Goal: Book appointment/travel/reservation

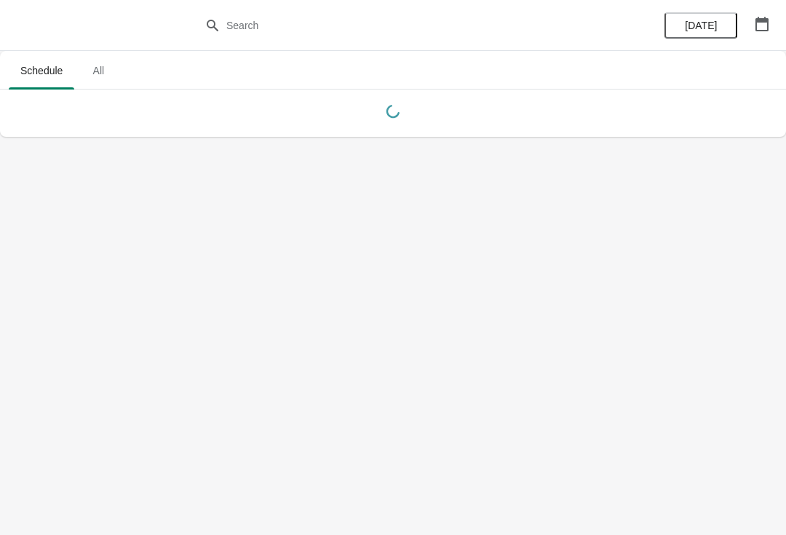
click at [700, 31] on span "[DATE]" at bounding box center [701, 26] width 32 height 12
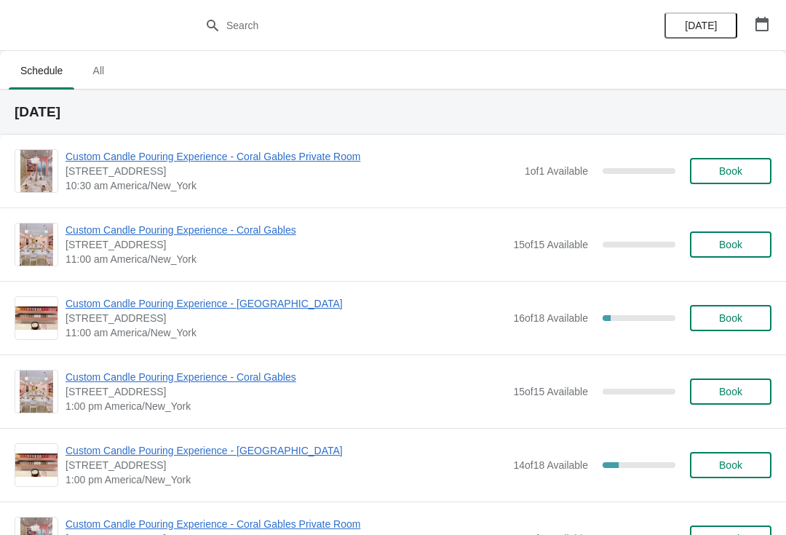
click at [201, 307] on span "Custom Candle Pouring Experience - [GEOGRAPHIC_DATA]" at bounding box center [286, 303] width 440 height 15
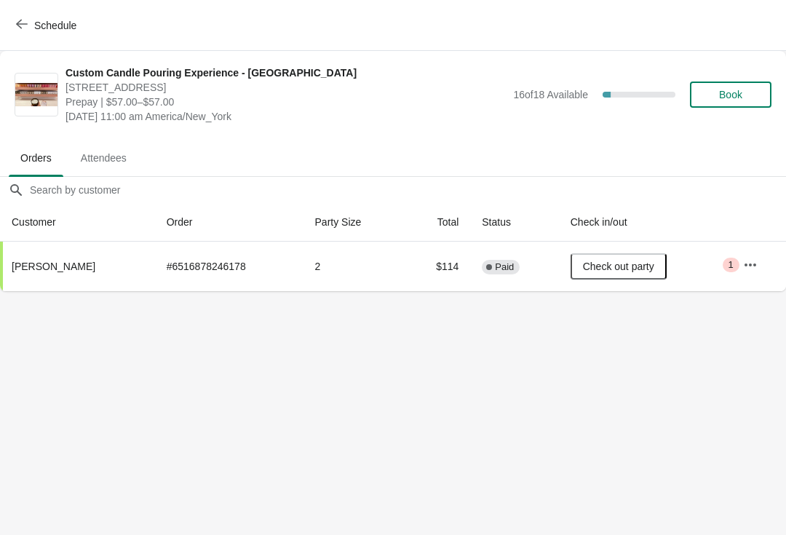
click at [745, 85] on button "Book" at bounding box center [731, 95] width 82 height 26
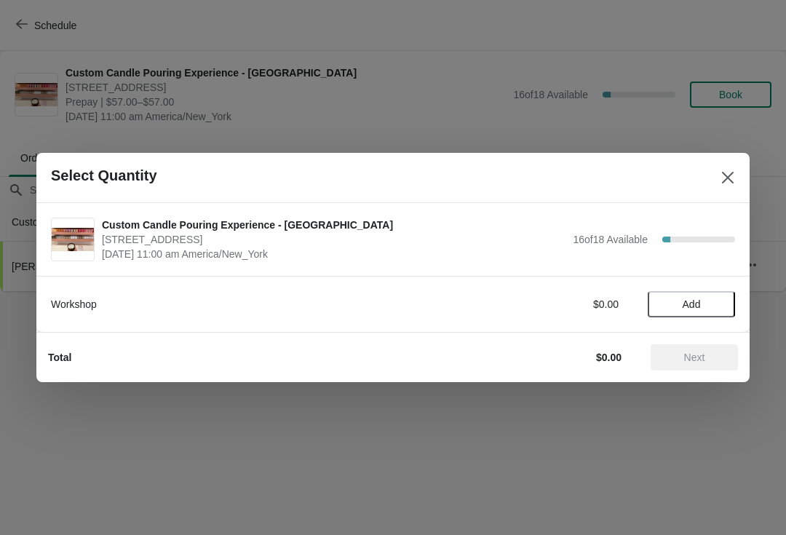
click at [699, 301] on span "Add" at bounding box center [692, 305] width 18 height 12
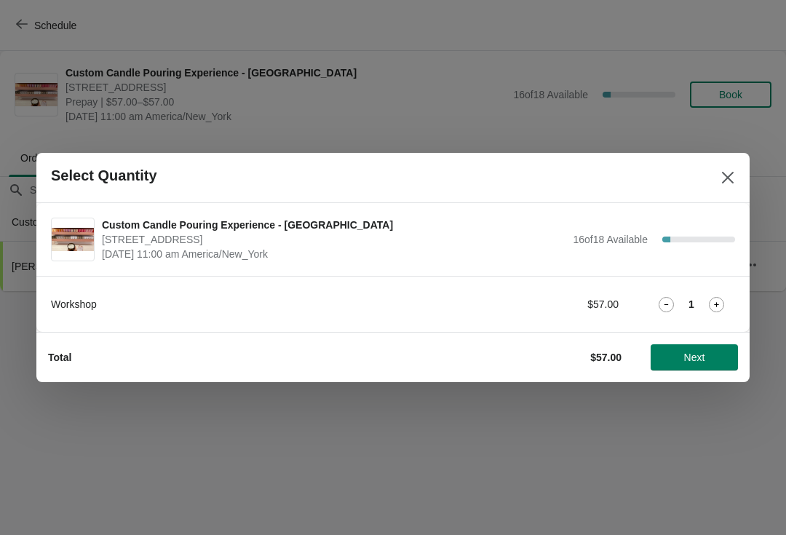
click at [700, 368] on button "Next" at bounding box center [694, 357] width 87 height 26
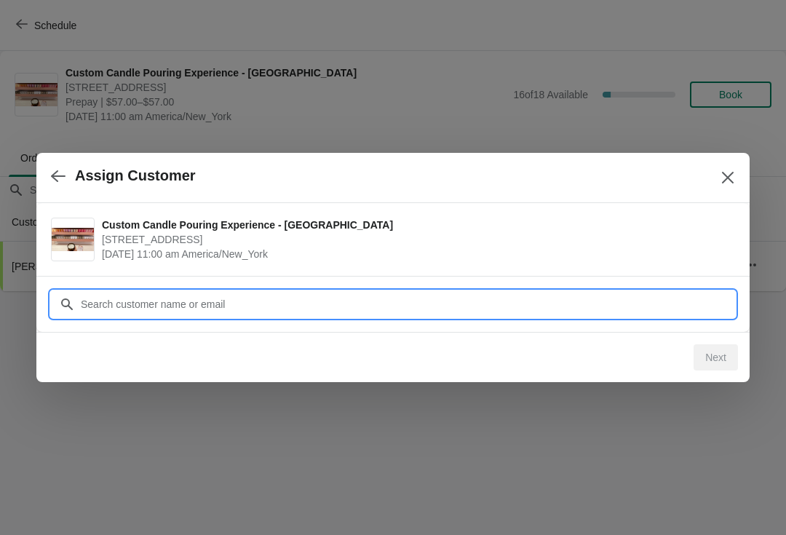
click at [453, 310] on input "Customer" at bounding box center [407, 304] width 655 height 26
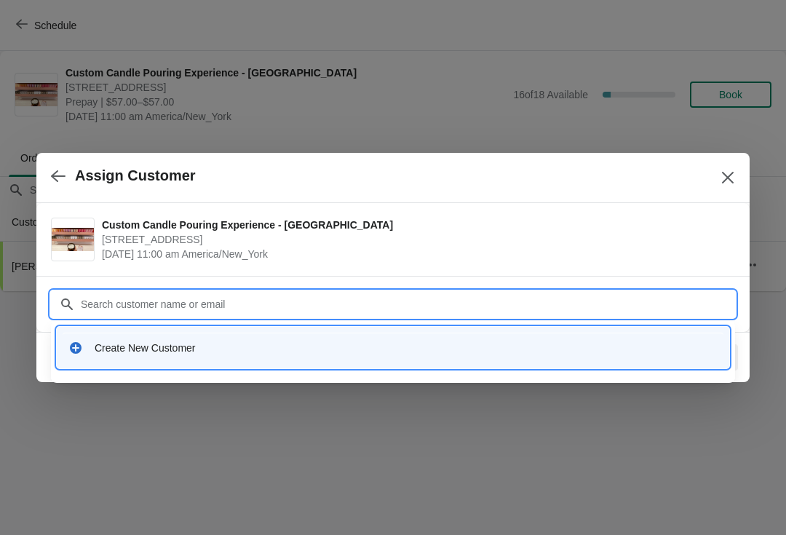
click at [159, 348] on div "Create New Customer" at bounding box center [406, 348] width 623 height 15
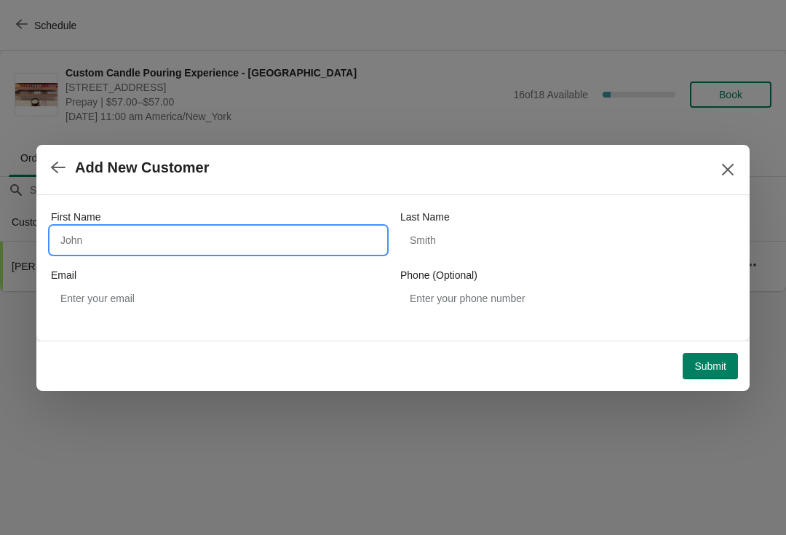
click at [149, 230] on input "First Name" at bounding box center [218, 240] width 335 height 26
type input "[PERSON_NAME]"
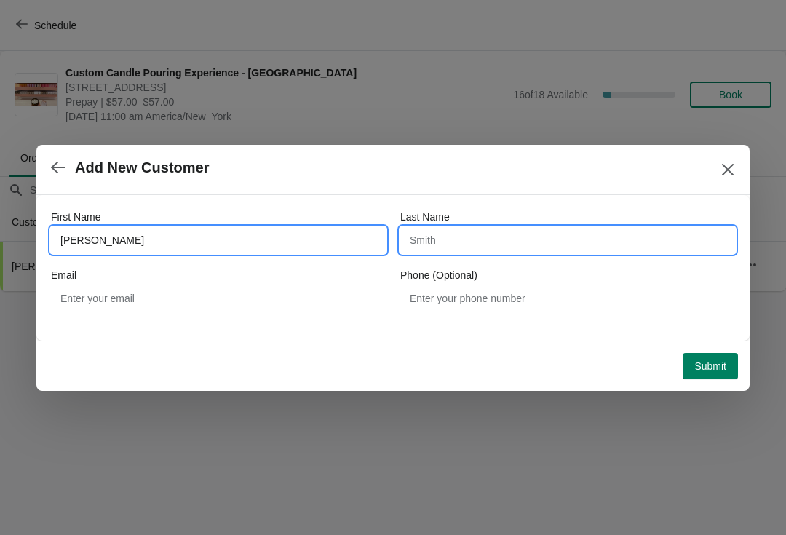
click at [459, 245] on input "Last Name" at bounding box center [567, 240] width 335 height 26
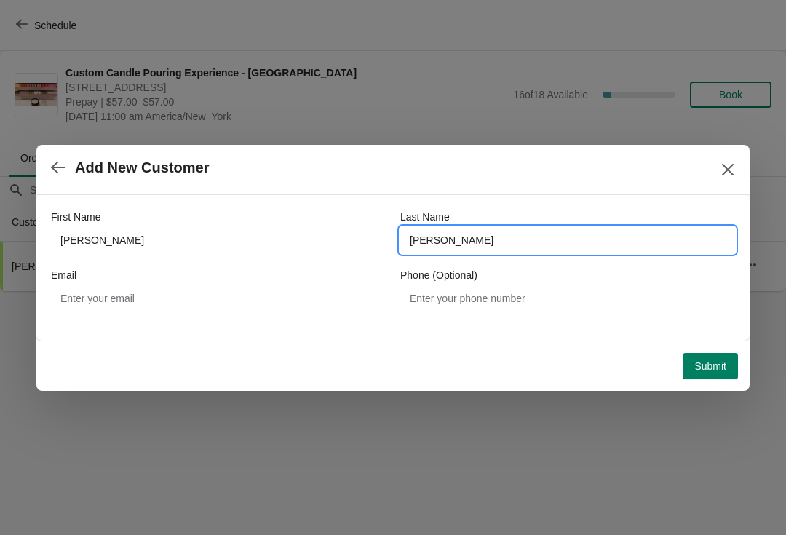
type input "[PERSON_NAME]"
click at [167, 274] on div "Email" at bounding box center [218, 275] width 335 height 15
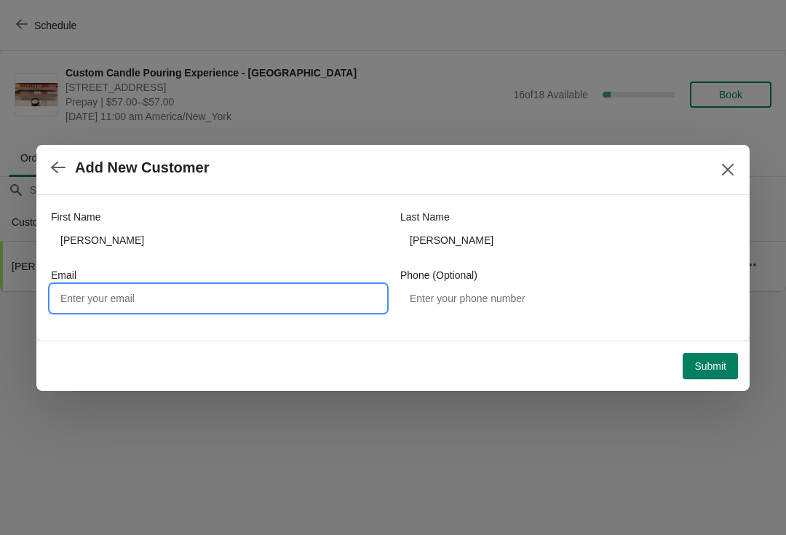
click at [247, 293] on input "Email" at bounding box center [218, 298] width 335 height 26
click at [574, 333] on div "First Name [PERSON_NAME] Last Name [PERSON_NAME] Email Phone (Optional)" at bounding box center [393, 268] width 714 height 146
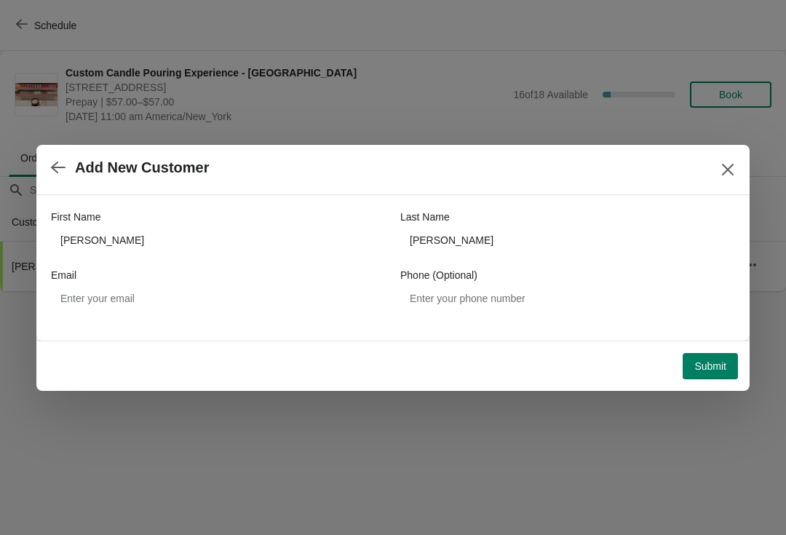
click at [705, 362] on span "Submit" at bounding box center [711, 366] width 32 height 12
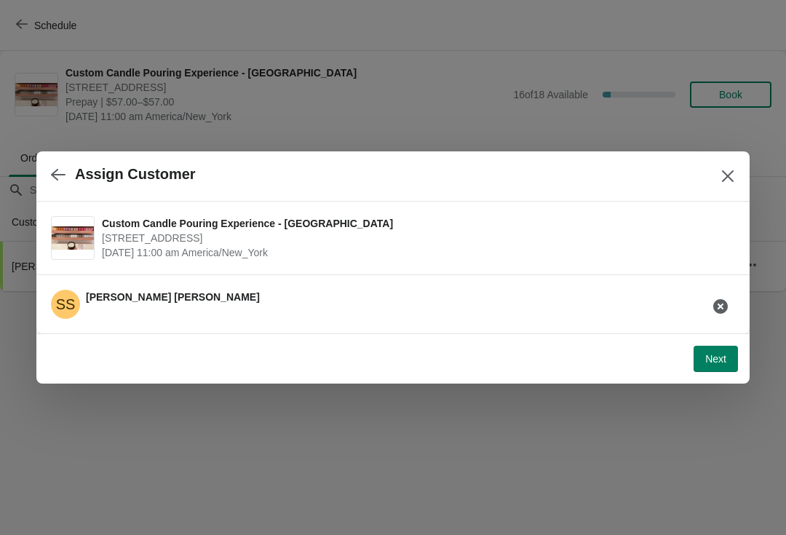
click at [726, 363] on span "Next" at bounding box center [715, 359] width 21 height 12
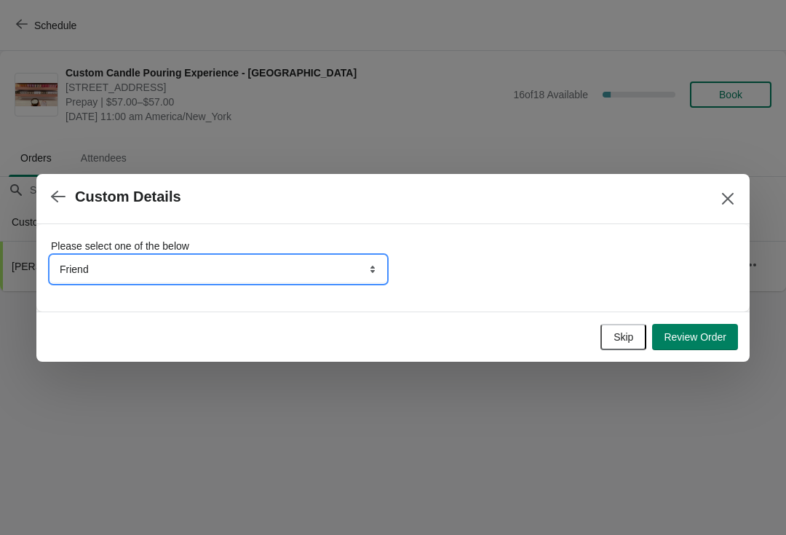
click at [336, 268] on select "Friend Instagram Google Walk-by Attended an event Tiktok Yelp" at bounding box center [218, 269] width 335 height 26
select select "Attended an event"
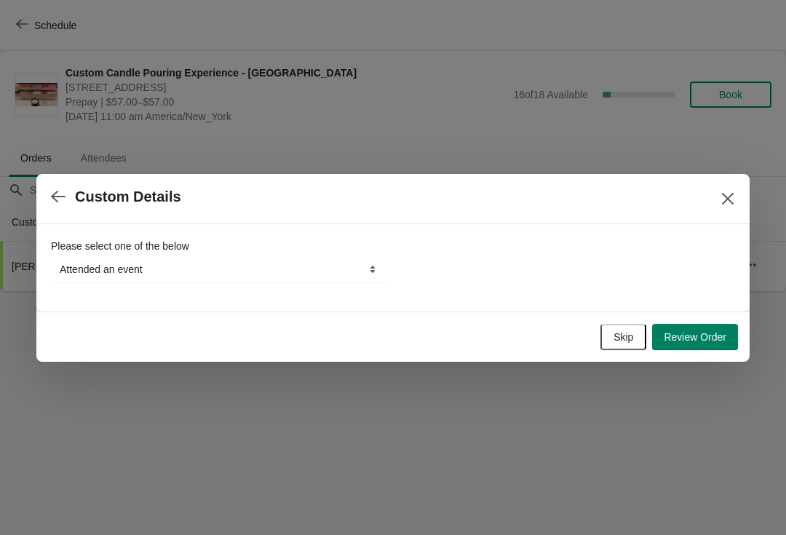
click at [705, 325] on button "Review Order" at bounding box center [695, 337] width 86 height 26
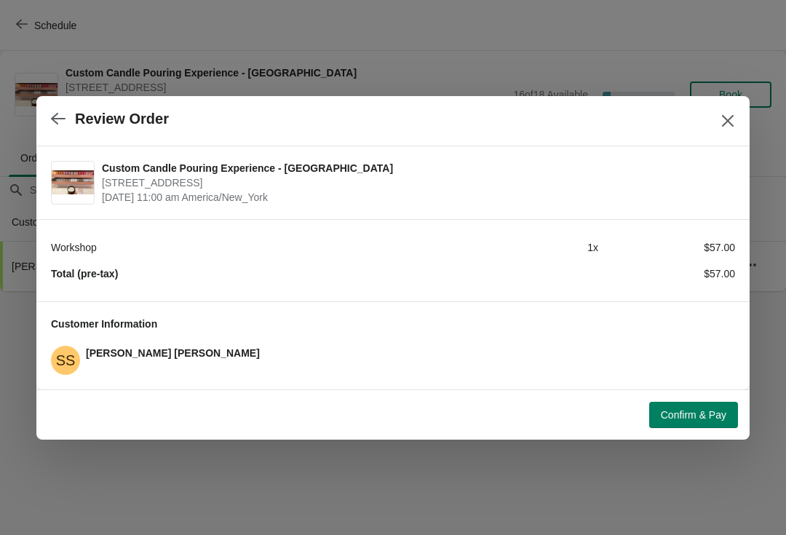
click at [703, 406] on button "Confirm & Pay" at bounding box center [693, 415] width 89 height 26
